Goal: Transaction & Acquisition: Purchase product/service

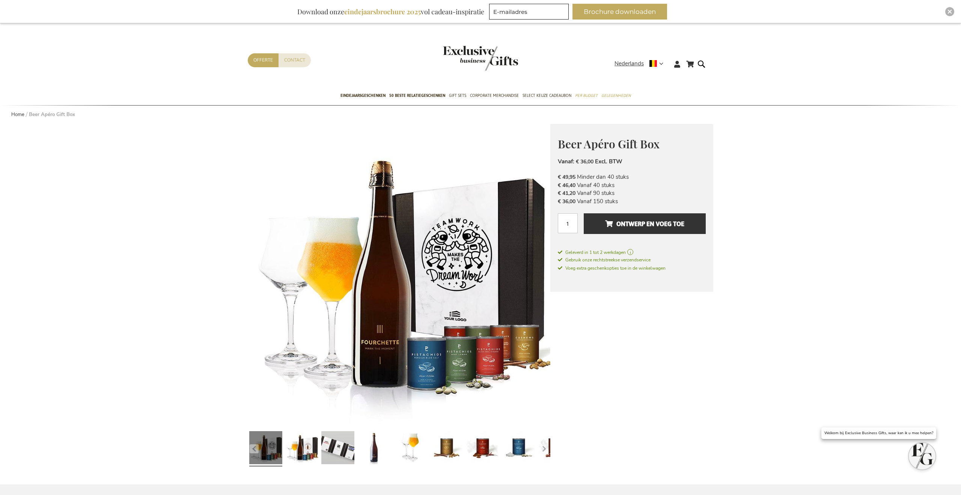
type input "[PERSON_NAME][EMAIL_ADDRESS][DOMAIN_NAME]"
click at [580, 229] on div "Aantal 1" at bounding box center [571, 223] width 26 height 20
click at [570, 222] on input "1" at bounding box center [568, 223] width 20 height 20
type input "4"
click at [612, 226] on span "Ontwerp en voeg toe" at bounding box center [644, 224] width 79 height 12
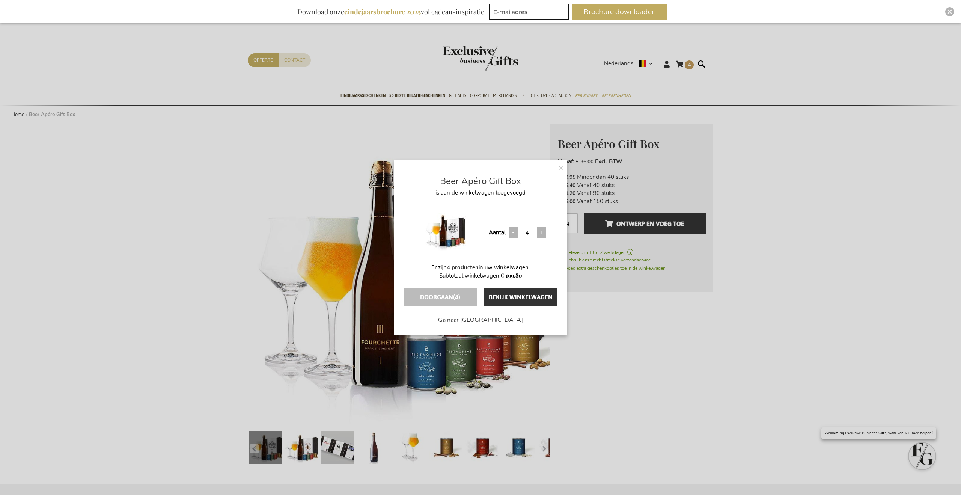
click at [460, 222] on img at bounding box center [445, 231] width 41 height 60
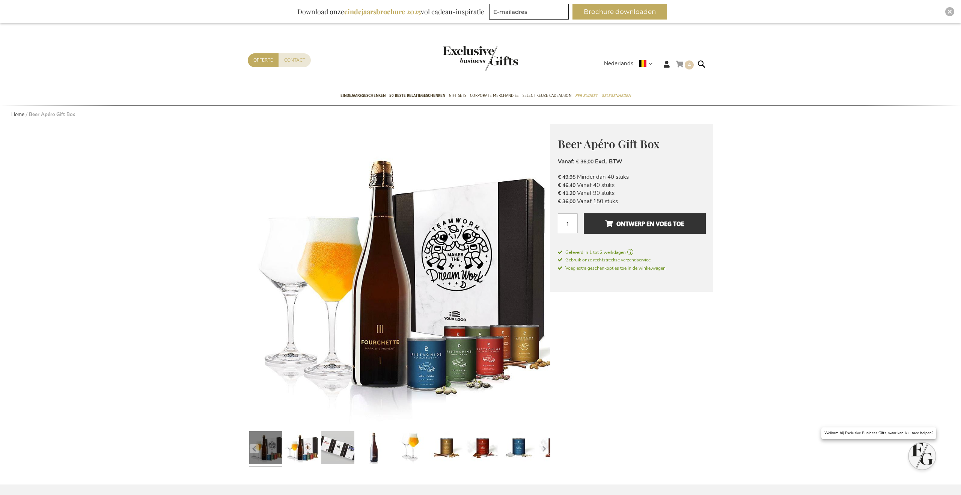
type input "[PERSON_NAME][EMAIL_ADDRESS][DOMAIN_NAME]"
click at [686, 66] on span "4 4 items" at bounding box center [689, 64] width 9 height 9
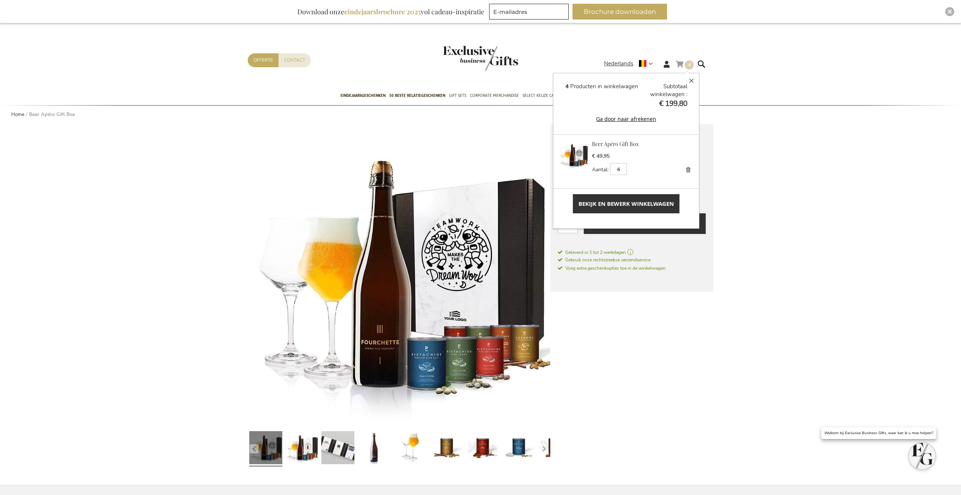
click at [619, 205] on span "Bekijk en bewerk winkelwagen" at bounding box center [626, 204] width 95 height 8
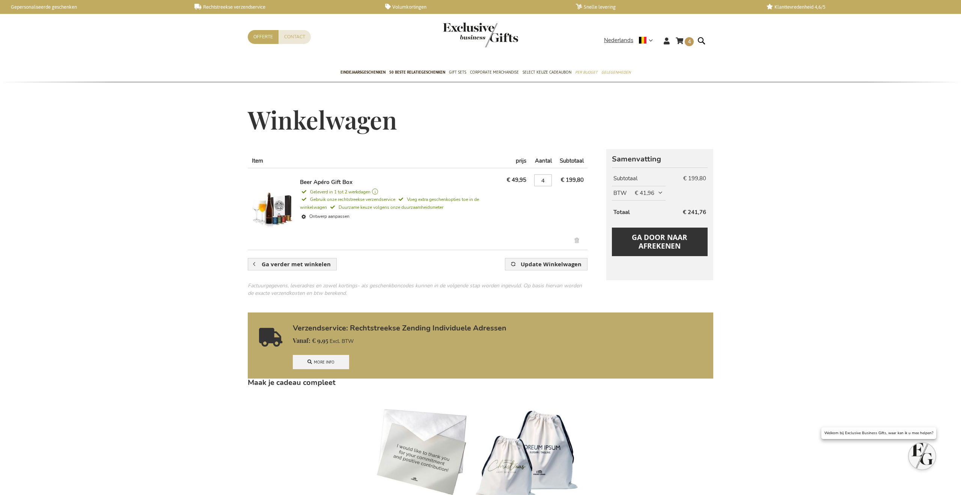
type input "[PERSON_NAME][EMAIL_ADDRESS][DOMAIN_NAME]"
click at [664, 193] on span "€ 41,96" at bounding box center [649, 193] width 29 height 8
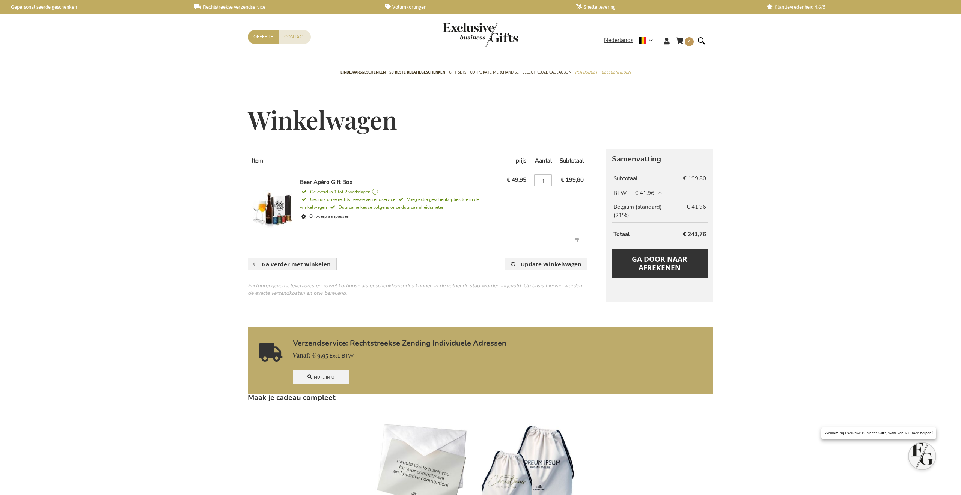
click at [661, 192] on span "€ 41,96" at bounding box center [649, 193] width 29 height 8
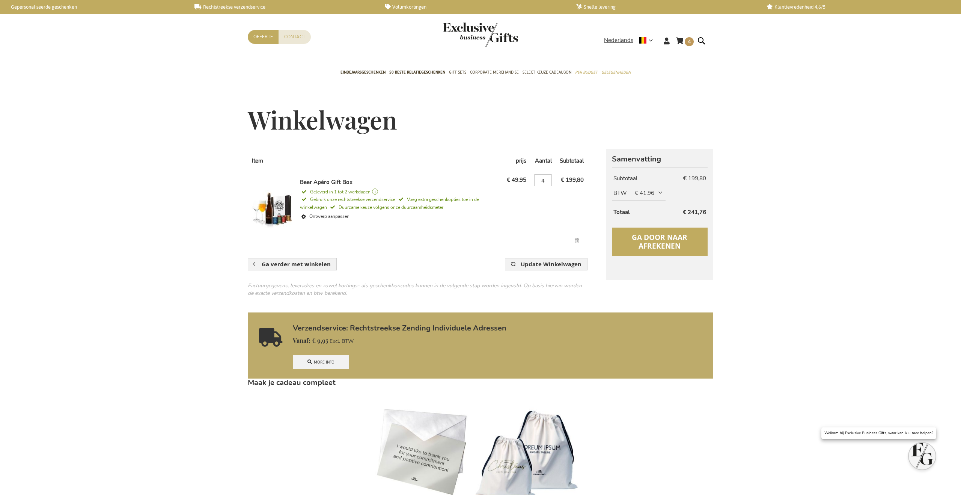
click at [667, 240] on span "Ga door naar afrekenen" at bounding box center [660, 241] width 56 height 18
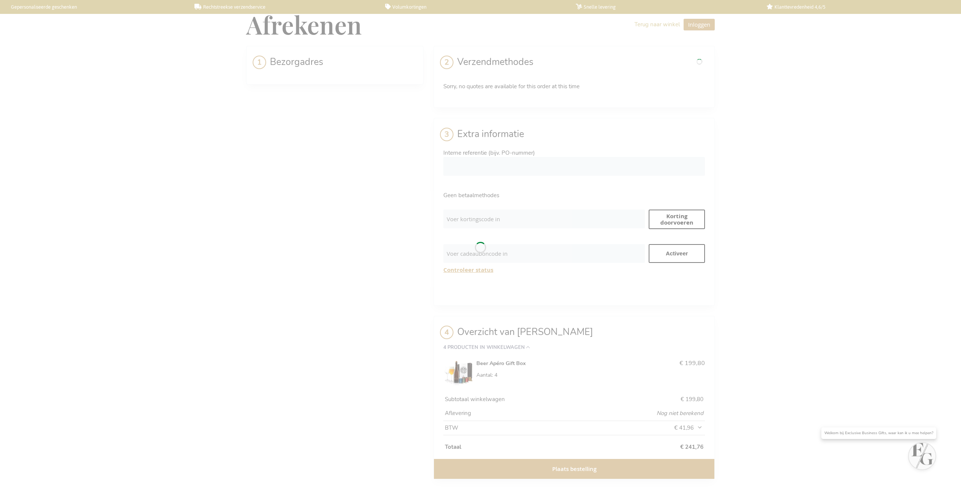
select select "BE"
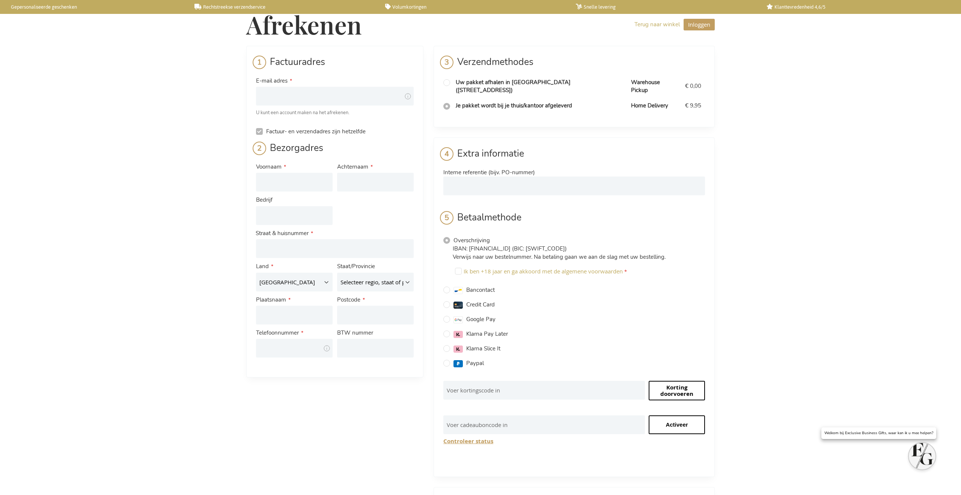
type input "[PERSON_NAME][EMAIL_ADDRESS][DOMAIN_NAME]"
click at [293, 182] on input "Voornaam" at bounding box center [294, 182] width 77 height 19
type input "Bart"
click at [290, 180] on input "Bart" at bounding box center [294, 182] width 77 height 19
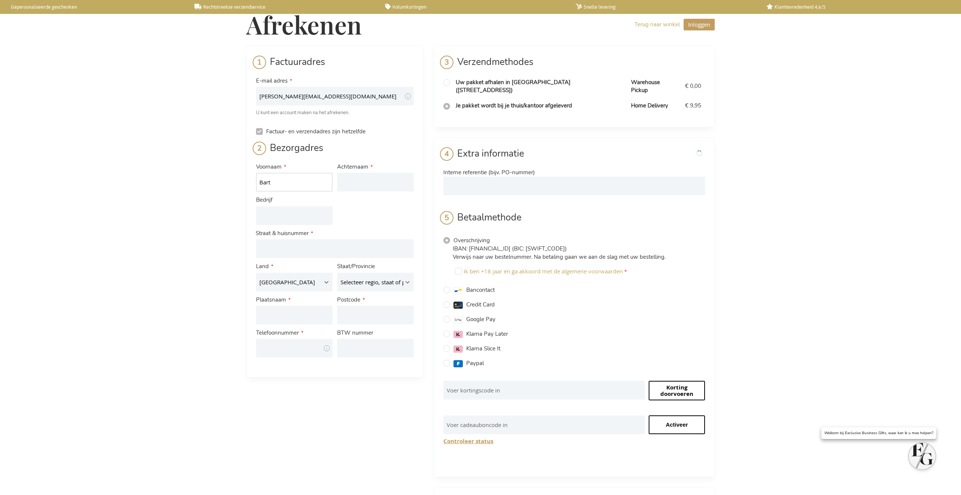
drag, startPoint x: 239, startPoint y: 181, endPoint x: 233, endPoint y: 180, distance: 6.1
click at [233, 180] on div "Afrekenen Terug naar winkel Inloggen Sluiten Inloggen E-mail adres [PERSON_NAME…" at bounding box center [480, 339] width 961 height 678
type input "[PERSON_NAME]"
click at [372, 181] on input "Achternaam" at bounding box center [375, 182] width 77 height 19
type input "Vandercasteelen"
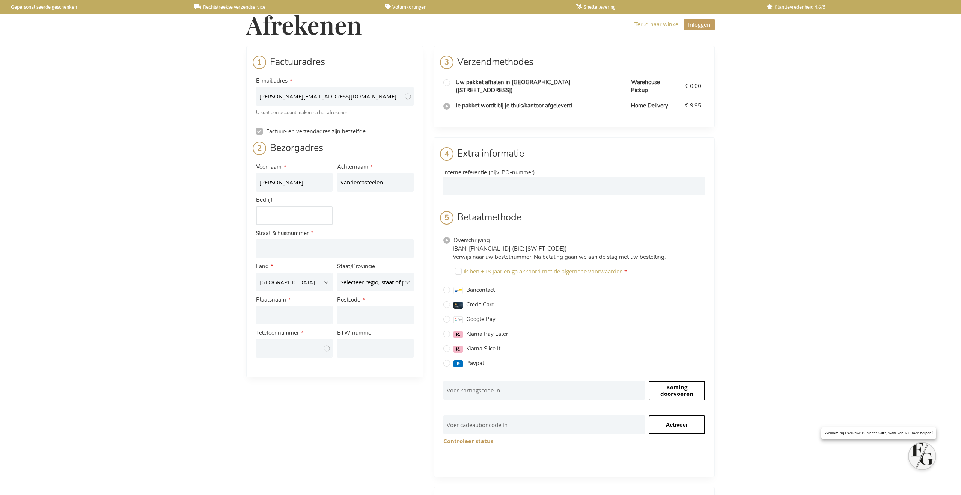
click at [289, 212] on input "Bedrijf" at bounding box center [294, 215] width 77 height 19
type input "New Balls Please"
click at [274, 252] on input "Adres: Line 1" at bounding box center [335, 248] width 158 height 19
type input "[GEOGRAPHIC_DATA]"
click at [371, 286] on select "Selecteer regio, staat of provincie. [GEOGRAPHIC_DATA] [GEOGRAPHIC_DATA] wallon…" at bounding box center [375, 282] width 77 height 19
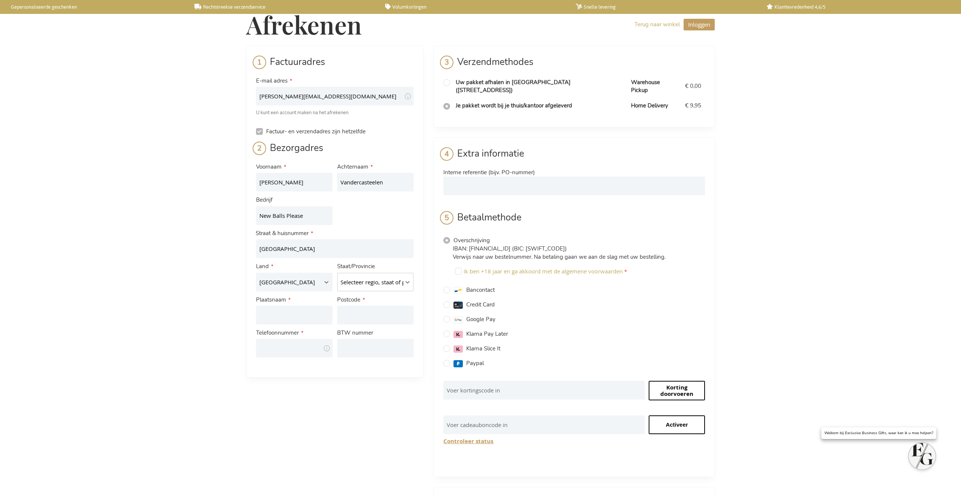
select select "585"
click at [337, 273] on select "Selecteer regio, staat of provincie. [GEOGRAPHIC_DATA] [GEOGRAPHIC_DATA] wallon…" at bounding box center [375, 282] width 77 height 19
click at [294, 313] on input "Plaatsnaam" at bounding box center [294, 315] width 77 height 19
type input "Gent"
click at [378, 319] on input "Postcode" at bounding box center [375, 315] width 77 height 19
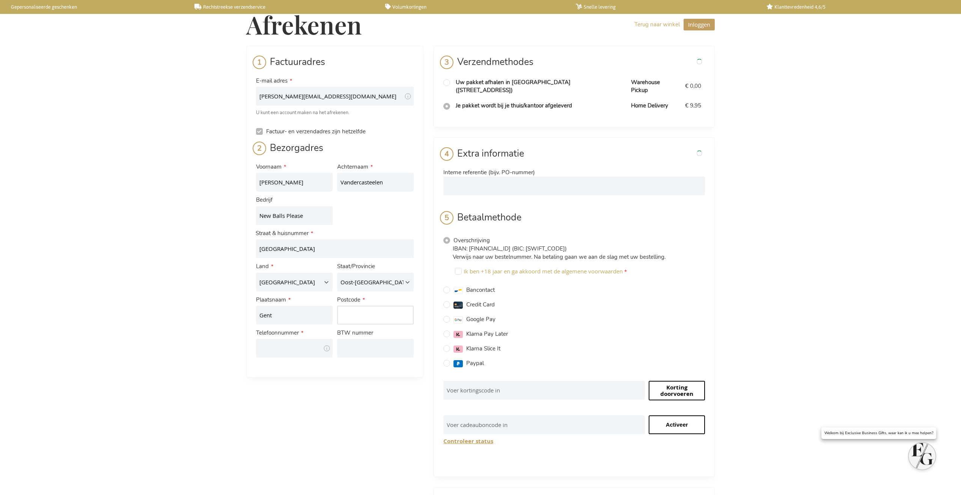
type input "9000"
click at [297, 353] on input "Telefoonnummer" at bounding box center [294, 348] width 77 height 19
type input "0498 76 21 51"
click at [373, 348] on input "BTW nummer" at bounding box center [375, 348] width 77 height 19
type input "BE0542997486"
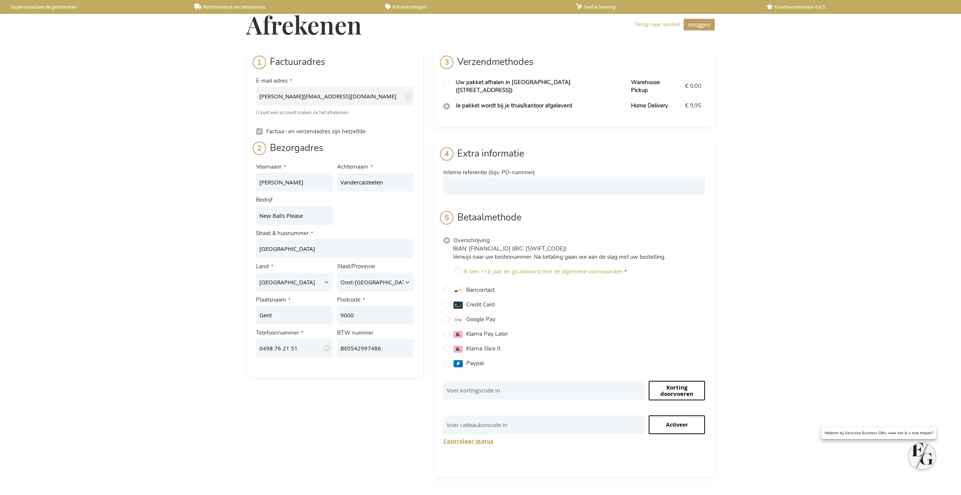
click at [372, 401] on div "Factuuradres E-mail adres [PERSON_NAME][EMAIL_ADDRESS][DOMAIN_NAME] Tooltip We …" at bounding box center [480, 354] width 469 height 616
click at [475, 301] on span "Credit Card" at bounding box center [480, 305] width 29 height 8
click at [450, 301] on input "Credit Card" at bounding box center [446, 304] width 7 height 7
radio input "true"
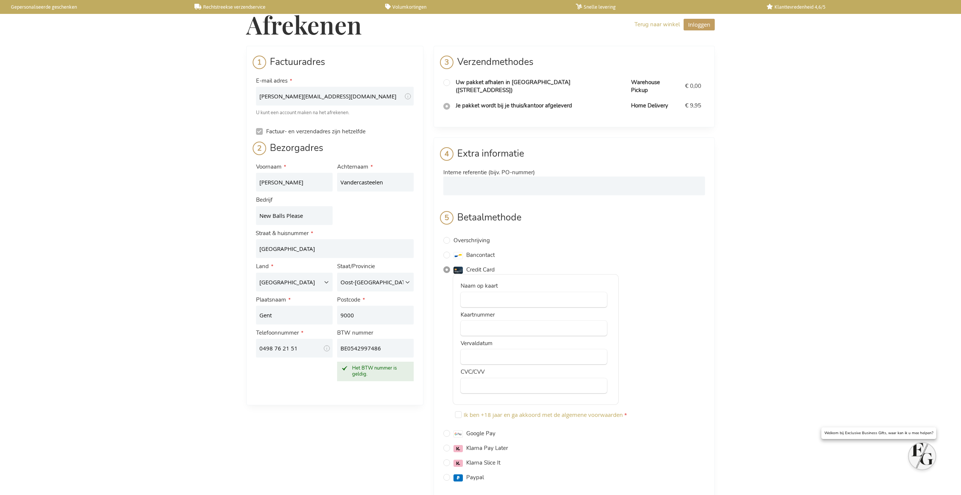
scroll to position [8, 0]
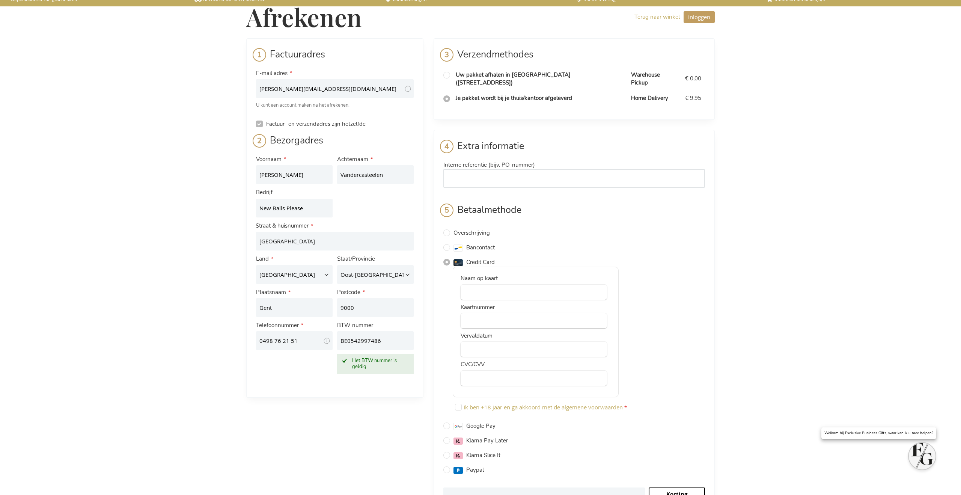
click at [473, 173] on input "Interne referentie (bijv. PO-nummer)" at bounding box center [574, 178] width 262 height 19
type input "25-234"
click at [570, 182] on fieldset "Betaalgegevens Extra informatie Interne referentie (bijv. PO-nummer) 25-234 [GE…" at bounding box center [574, 353] width 262 height 426
click at [501, 94] on span "Je pakket wordt bij je thuis/kantoor afgeleverd" at bounding box center [514, 98] width 116 height 8
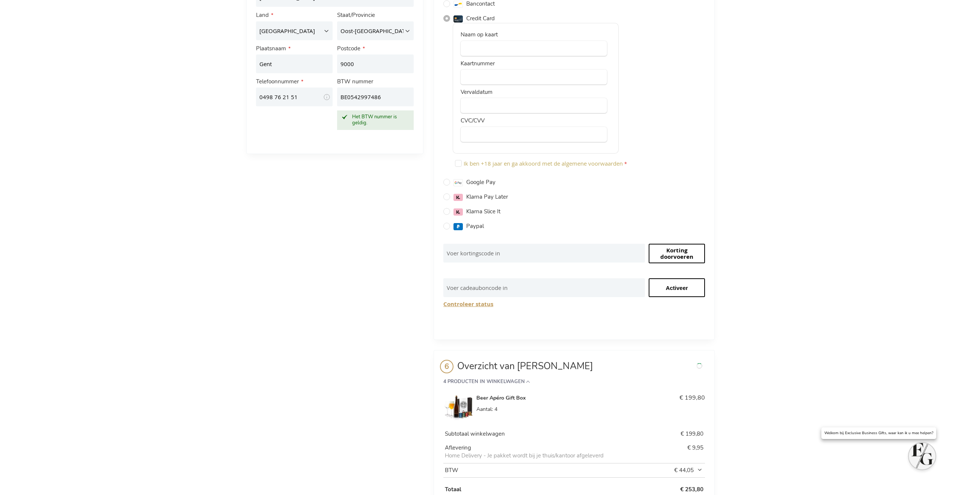
scroll to position [289, 0]
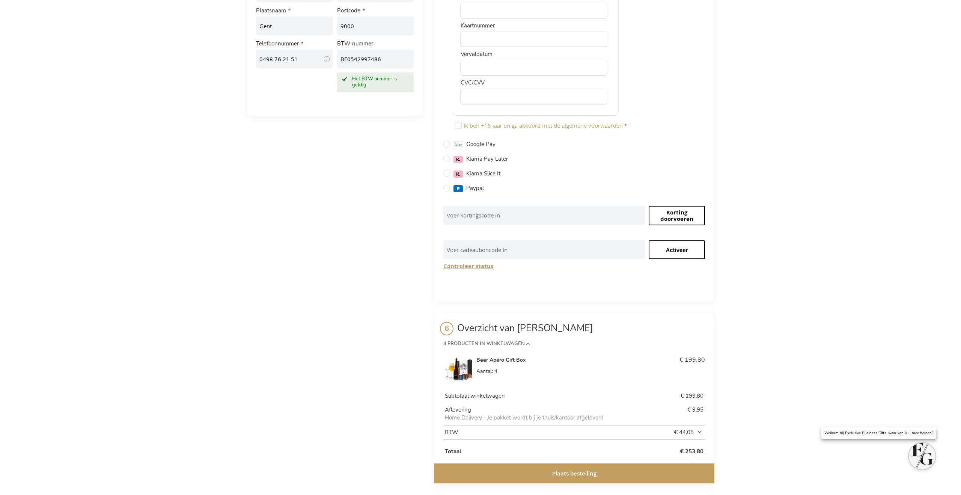
click at [481, 425] on th "BTW" at bounding box center [551, 432] width 216 height 14
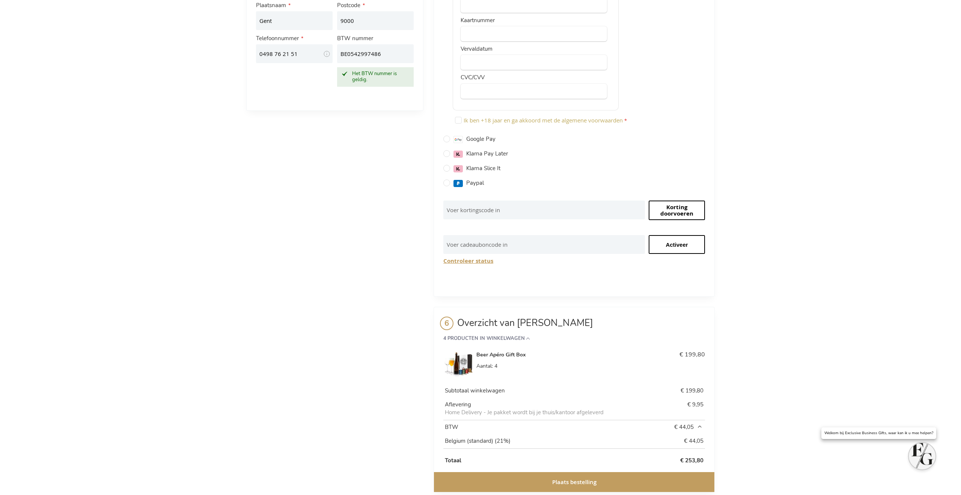
scroll to position [303, 0]
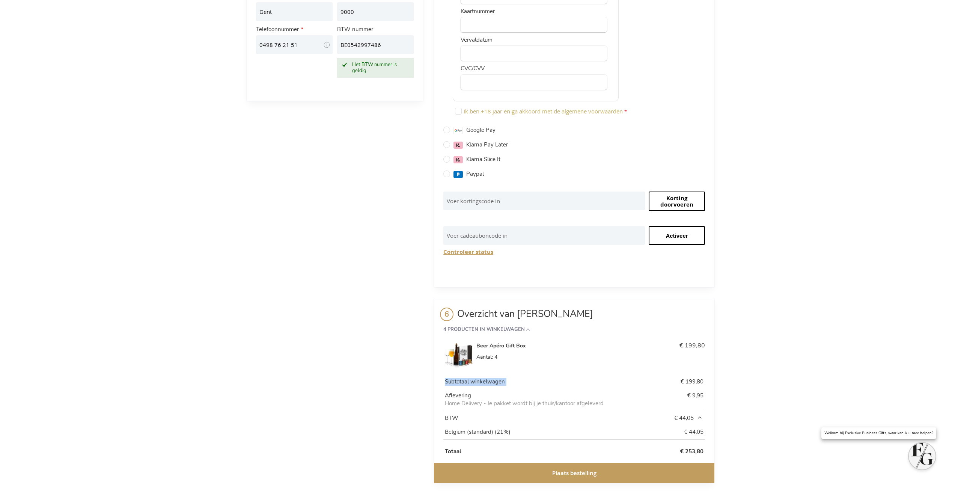
drag, startPoint x: 695, startPoint y: 372, endPoint x: 720, endPoint y: 371, distance: 25.2
click at [720, 371] on main "Afrekenen Terug naar winkel Inloggen Sluiten Inloggen E-mail adres [PERSON_NAME…" at bounding box center [480, 100] width 481 height 806
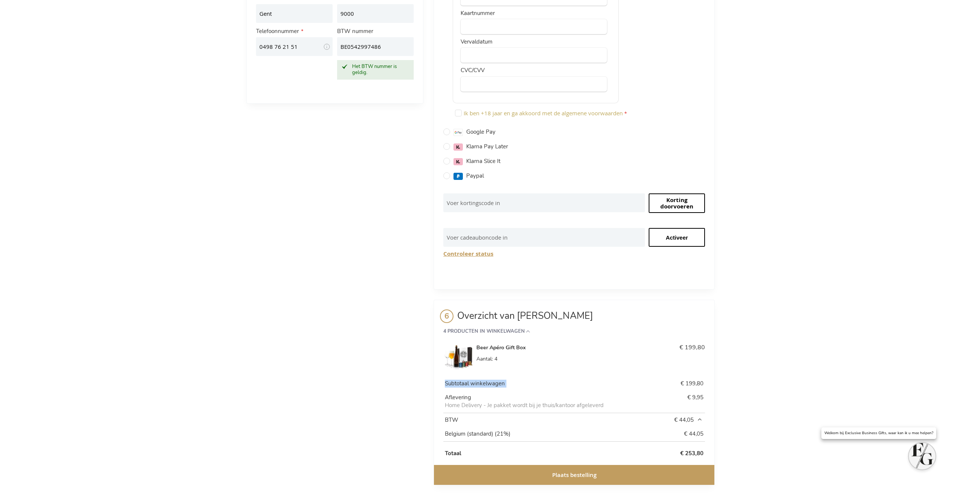
click at [720, 371] on main "Afrekenen Terug naar winkel Inloggen Sluiten Inloggen E-mail adres [PERSON_NAME…" at bounding box center [480, 102] width 481 height 806
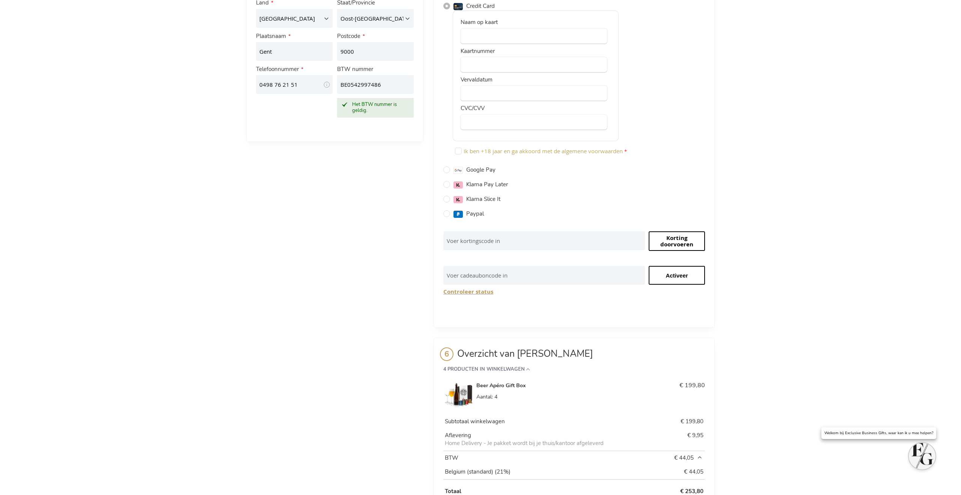
scroll to position [0, 0]
